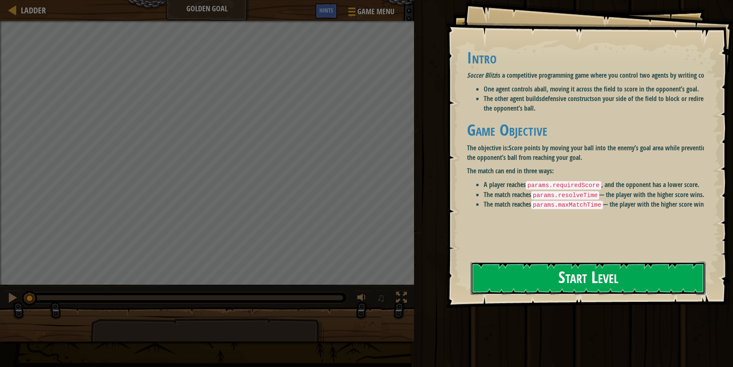
click at [501, 279] on button "Start Level" at bounding box center [588, 278] width 235 height 33
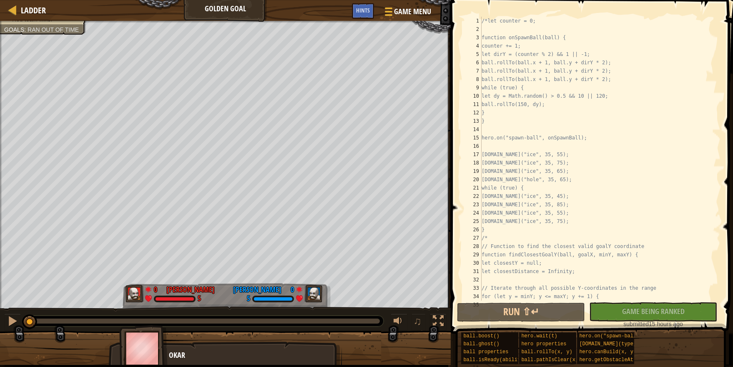
drag, startPoint x: 118, startPoint y: 320, endPoint x: -57, endPoint y: 298, distance: 176.6
click at [0, 0] on html "Ladder Golden Goal Game Menu Done Hints 1 ההההההההההההההההההההההההההההההההההההה…" at bounding box center [366, 0] width 733 height 0
click at [703, 139] on div "/*let counter = 0; function onSpawnBall(ball) { counter += 1; let dirY = (count…" at bounding box center [595, 167] width 231 height 300
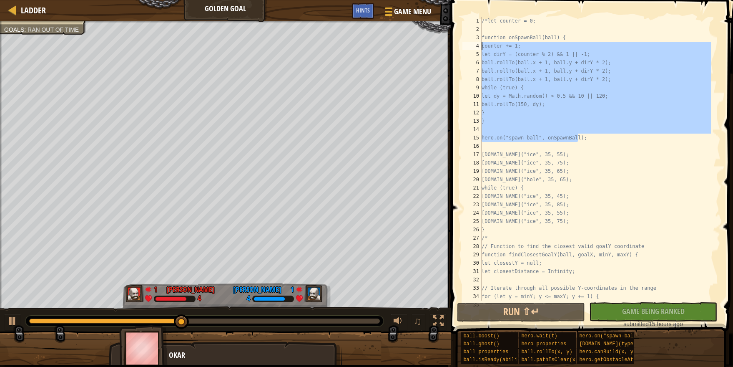
click at [441, 47] on div "Ladder Golden Goal Game Menu Done Hints 1 ההההההההההההההההההההההההההההההההההההה…" at bounding box center [366, 183] width 733 height 367
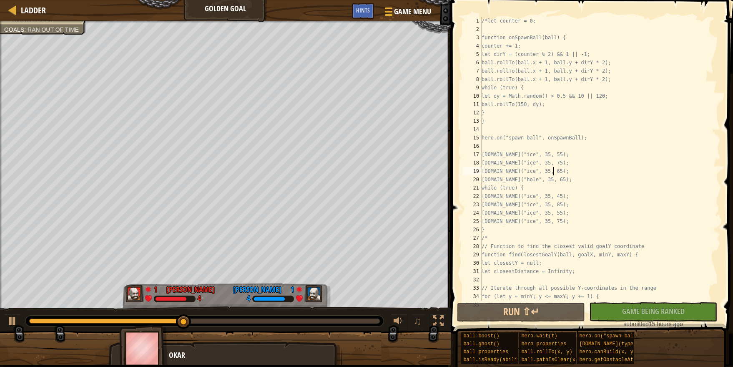
click at [569, 167] on div "/*let counter = 0; function onSpawnBall(ball) { counter += 1; let dirY = (count…" at bounding box center [595, 167] width 231 height 300
click at [706, 175] on div "/*let counter = 0; function onSpawnBall(ball) { counter += 1; let dirY = (count…" at bounding box center [595, 167] width 231 height 300
click at [697, 222] on div "/*let counter = 0; function onSpawnBall(ball) { counter += 1; let dirY = (count…" at bounding box center [595, 167] width 231 height 300
type textarea "[DOMAIN_NAME]("ice", 35, 75);"
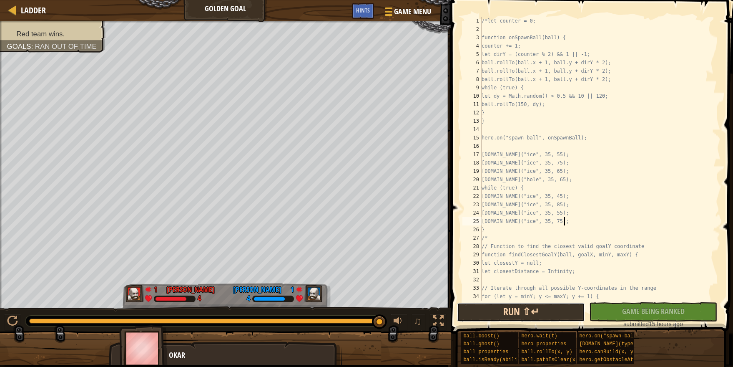
click at [486, 311] on button "Run ⇧↵" at bounding box center [521, 311] width 128 height 19
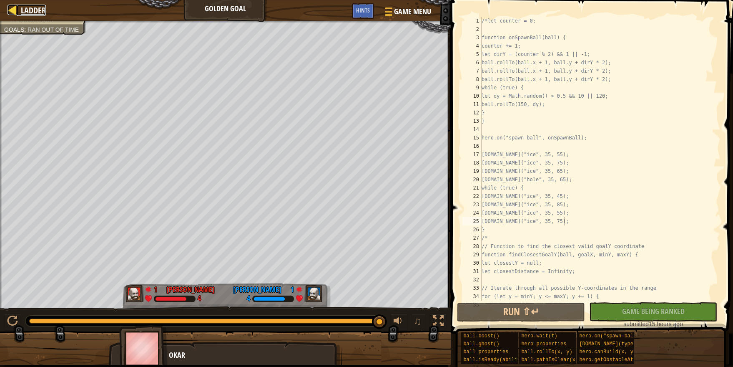
click at [29, 7] on span "Ladder" at bounding box center [33, 10] width 25 height 11
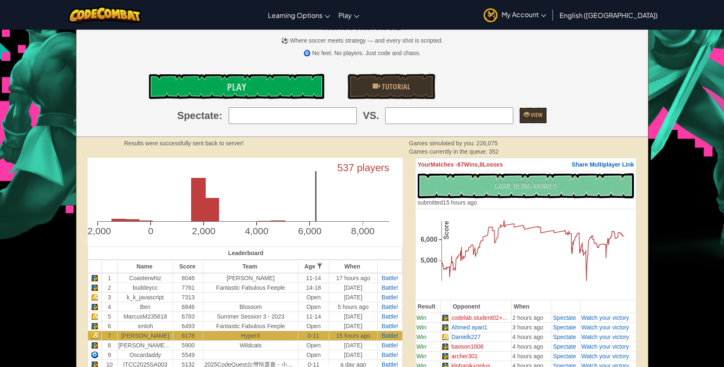
scroll to position [121, 0]
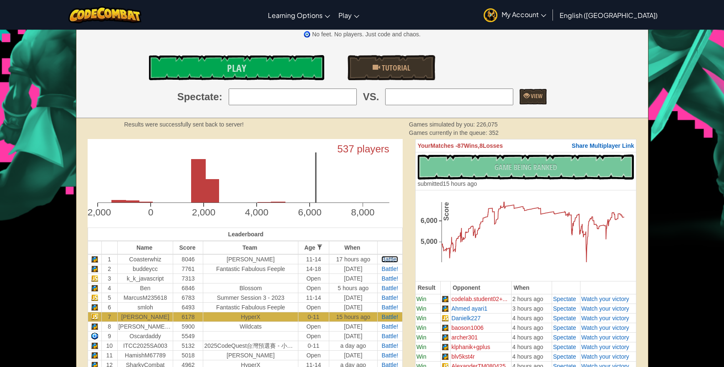
click at [392, 257] on span "Battle!" at bounding box center [389, 259] width 17 height 7
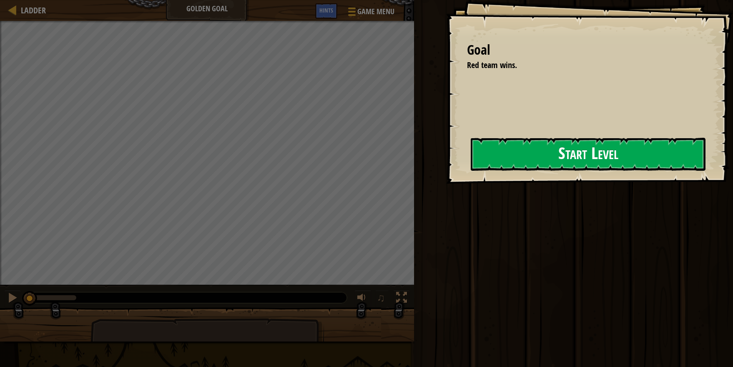
click at [528, 154] on button "Start Level" at bounding box center [588, 154] width 235 height 33
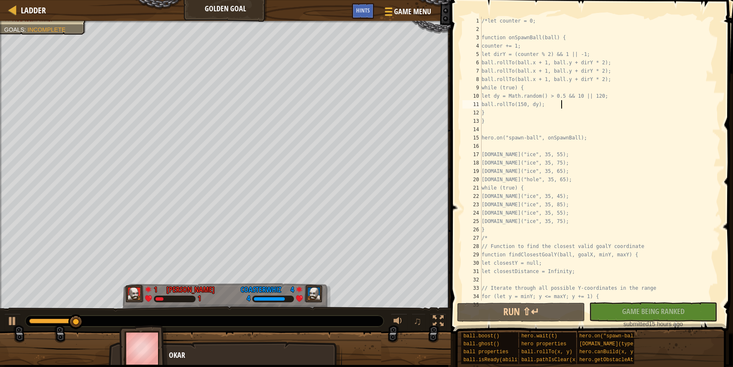
click at [581, 103] on div "/*let counter = 0; function onSpawnBall(ball) { counter += 1; let dirY = (count…" at bounding box center [595, 167] width 231 height 300
type textarea "ball.rollTo(150, dy);"
click at [38, 8] on span "Ladder" at bounding box center [33, 10] width 25 height 11
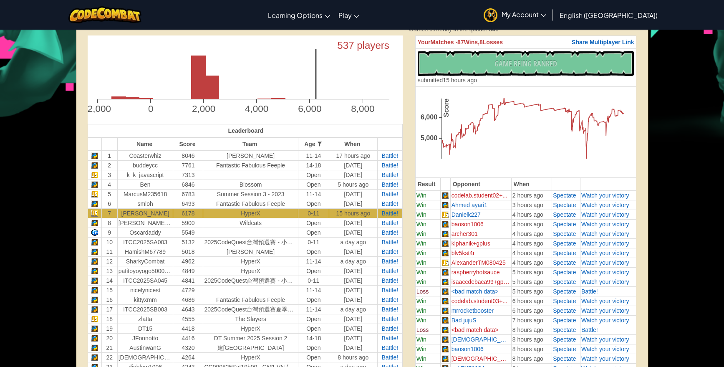
scroll to position [307, 0]
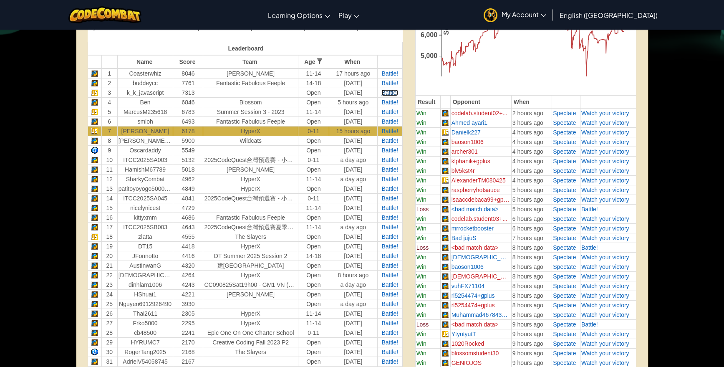
click at [389, 91] on span "Battle!" at bounding box center [389, 92] width 17 height 7
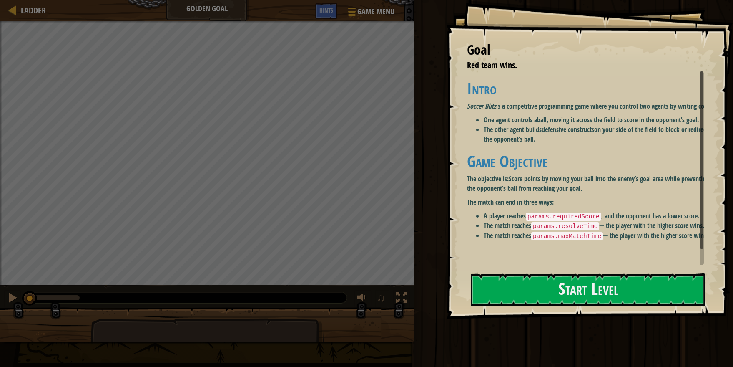
click at [553, 173] on div "Goal Red team wins. Intro Soccer Blitz is a competitive programming game where …" at bounding box center [589, 159] width 287 height 319
click at [548, 170] on h1 "Game Objective" at bounding box center [590, 161] width 247 height 18
click at [511, 300] on button "Start Level" at bounding box center [588, 289] width 235 height 33
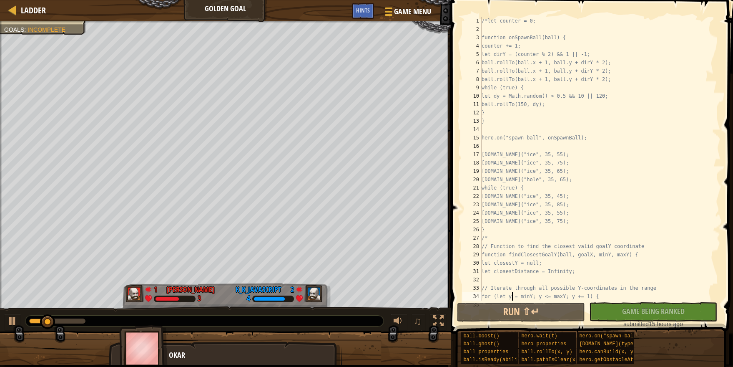
click at [511, 300] on div "/*let counter = 0; function onSpawnBall(ball) { counter += 1; let dirY = (count…" at bounding box center [595, 167] width 231 height 300
type textarea "for (let y = minY; y <= maxY; y += 1) {"
